Goal: Transaction & Acquisition: Book appointment/travel/reservation

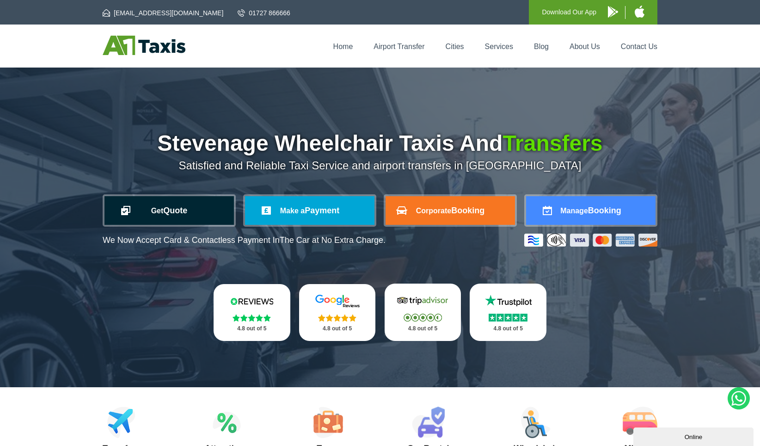
click at [184, 209] on link "Get Quote" at bounding box center [168, 210] width 129 height 29
